Goal: Task Accomplishment & Management: Use online tool/utility

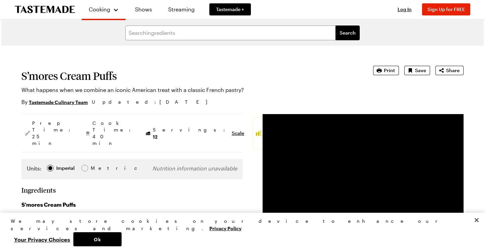
click at [387, 69] on button "Print" at bounding box center [386, 70] width 26 height 9
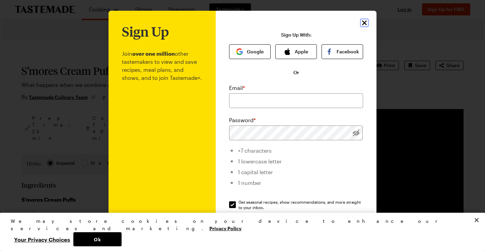
click at [365, 21] on icon "Close" at bounding box center [365, 23] width 8 height 8
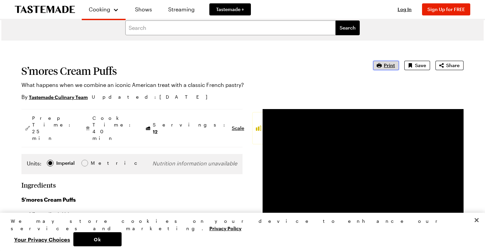
click at [390, 66] on span "Print" at bounding box center [389, 65] width 11 height 7
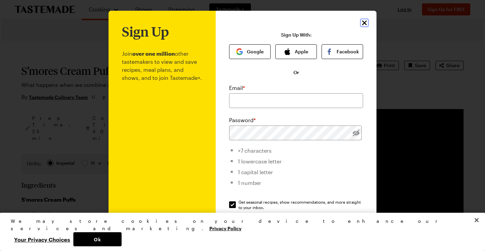
click at [364, 25] on icon "Close" at bounding box center [365, 23] width 8 height 8
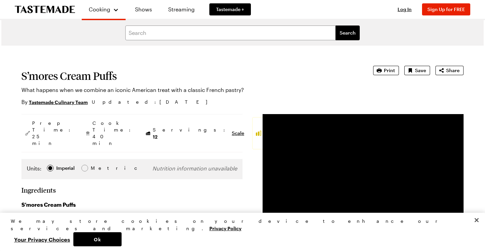
click at [403, 13] on div "Log In Sign Up Log In Sign Up for FREE" at bounding box center [431, 9] width 79 height 19
click at [403, 11] on span "Log In" at bounding box center [405, 9] width 14 height 6
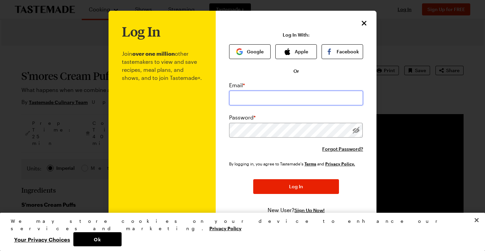
click at [295, 99] on input "email" at bounding box center [296, 98] width 134 height 15
click at [364, 23] on icon "Close" at bounding box center [364, 22] width 5 height 5
